Goal: Check status: Check status

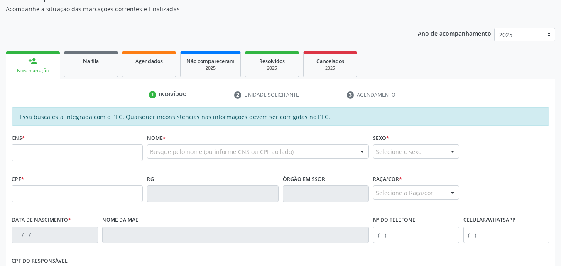
scroll to position [84, 0]
click at [99, 73] on link "Na fila" at bounding box center [91, 65] width 54 height 26
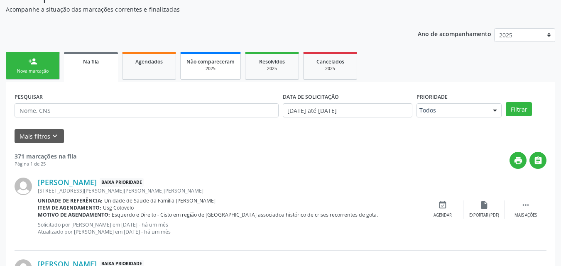
click at [199, 57] on div "Não compareceram" at bounding box center [210, 61] width 48 height 9
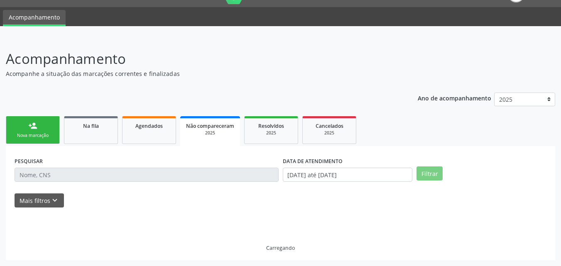
scroll to position [0, 0]
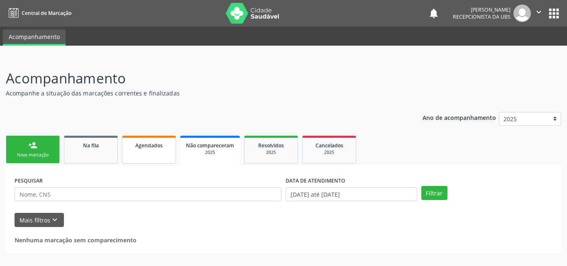
click at [150, 144] on span "Agendados" at bounding box center [148, 145] width 27 height 7
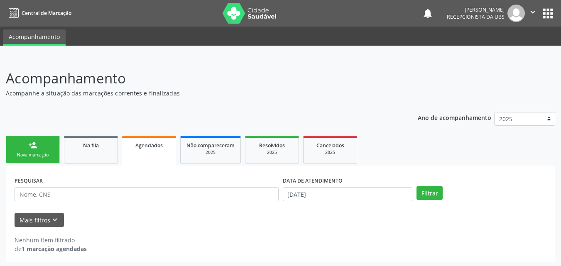
scroll to position [2, 0]
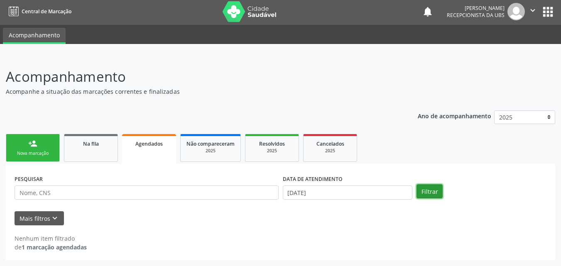
click at [420, 191] on button "Filtrar" at bounding box center [429, 191] width 26 height 14
drag, startPoint x: 317, startPoint y: 212, endPoint x: 320, endPoint y: 200, distance: 13.3
click at [320, 200] on form "PESQUISAR DATA DE ATENDIMENTO 22/08/2025 Filtrar UNIDADE EXECUTANTE Selecione u…" at bounding box center [281, 199] width 532 height 53
click at [320, 197] on div "DATA DE ATENDIMENTO 22/08/2025" at bounding box center [347, 189] width 134 height 32
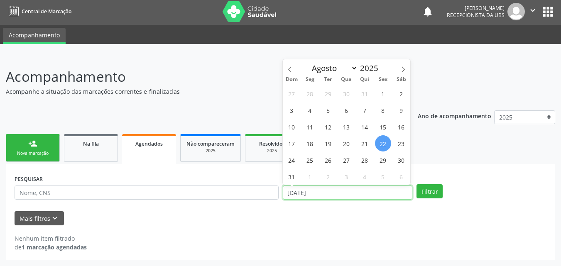
click at [320, 197] on input "22/08/2025" at bounding box center [348, 192] width 130 height 14
click at [315, 144] on span "18" at bounding box center [310, 143] width 16 height 16
type input "18/08/2025"
click at [315, 144] on span "18" at bounding box center [310, 143] width 16 height 16
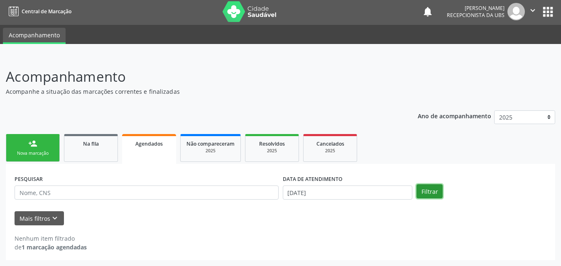
click at [433, 188] on button "Filtrar" at bounding box center [429, 191] width 26 height 14
click at [390, 183] on div "DATA DE ATENDIMENTO" at bounding box center [348, 179] width 130 height 13
drag, startPoint x: 390, startPoint y: 183, endPoint x: 389, endPoint y: 195, distance: 11.7
click at [389, 195] on div "DATA DE ATENDIMENTO 18/08/2025" at bounding box center [348, 186] width 130 height 27
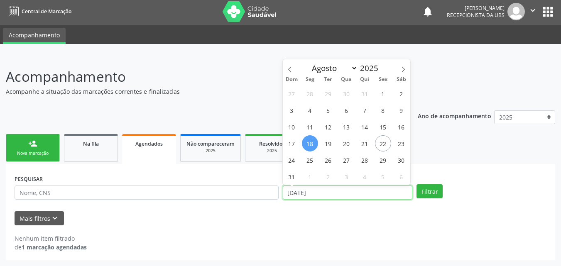
click at [389, 195] on input "18/08/2025" at bounding box center [348, 192] width 130 height 14
drag, startPoint x: 314, startPoint y: 142, endPoint x: 390, endPoint y: 141, distance: 75.9
click at [390, 141] on div "27 28 29 30 31 1 2 3 4 5 6 7 8 9 10 11 12 13 14 15 16 17 18 19 20 21 22 23 24 2…" at bounding box center [347, 135] width 128 height 100
click at [390, 141] on span "22" at bounding box center [383, 143] width 16 height 16
type input "22/08/2025"
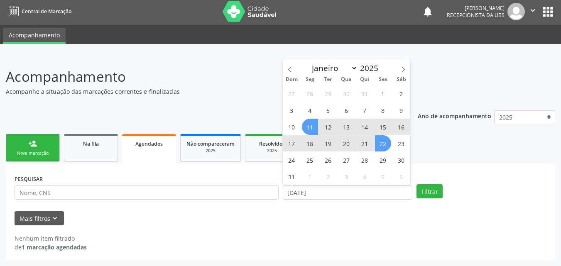
click at [309, 119] on span "11" at bounding box center [310, 127] width 16 height 16
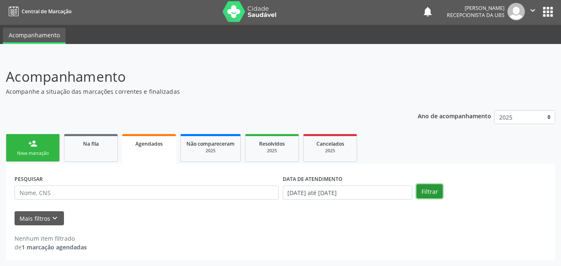
click at [428, 185] on button "Filtrar" at bounding box center [429, 191] width 26 height 14
click at [88, 147] on div "Na fila" at bounding box center [90, 143] width 41 height 9
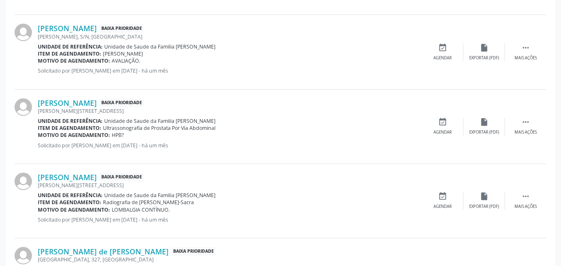
scroll to position [550, 0]
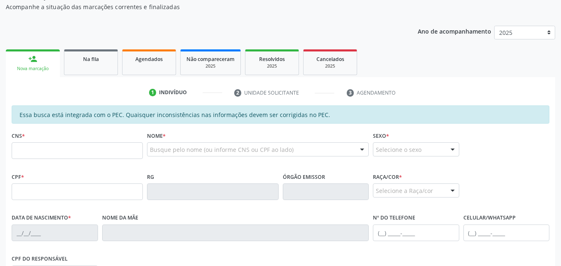
scroll to position [88, 0]
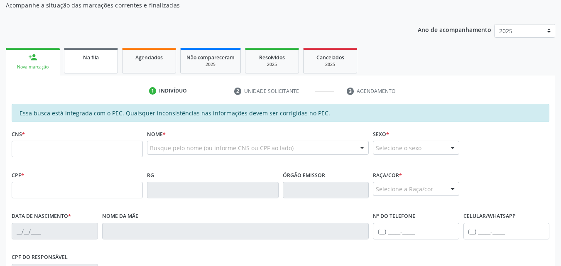
click at [108, 61] on div "Na fila" at bounding box center [90, 57] width 41 height 9
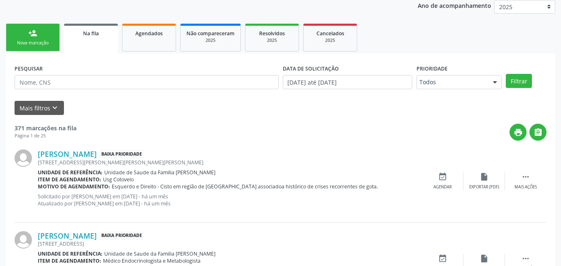
scroll to position [116, 0]
